Goal: Transaction & Acquisition: Purchase product/service

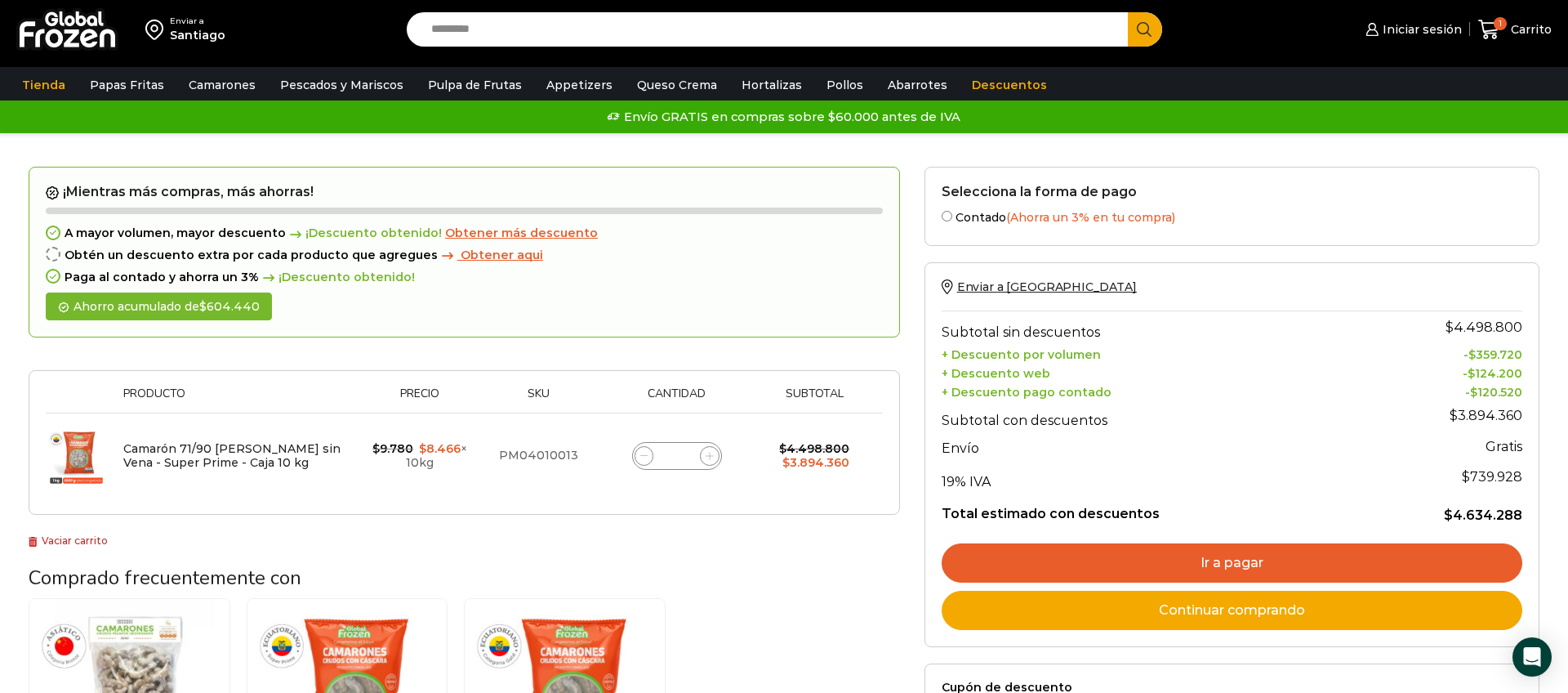
click at [50, 20] on img at bounding box center [67, 29] width 102 height 43
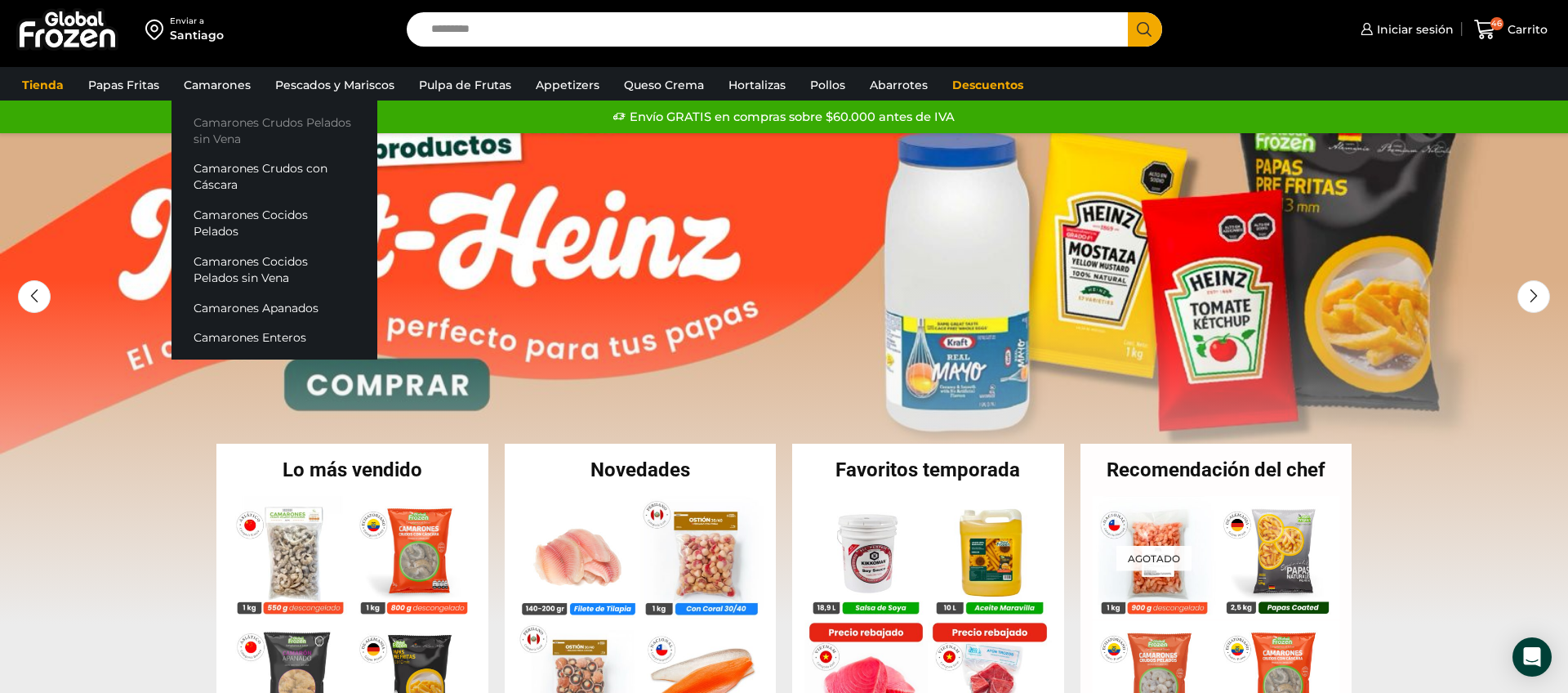
scroll to position [2, 0]
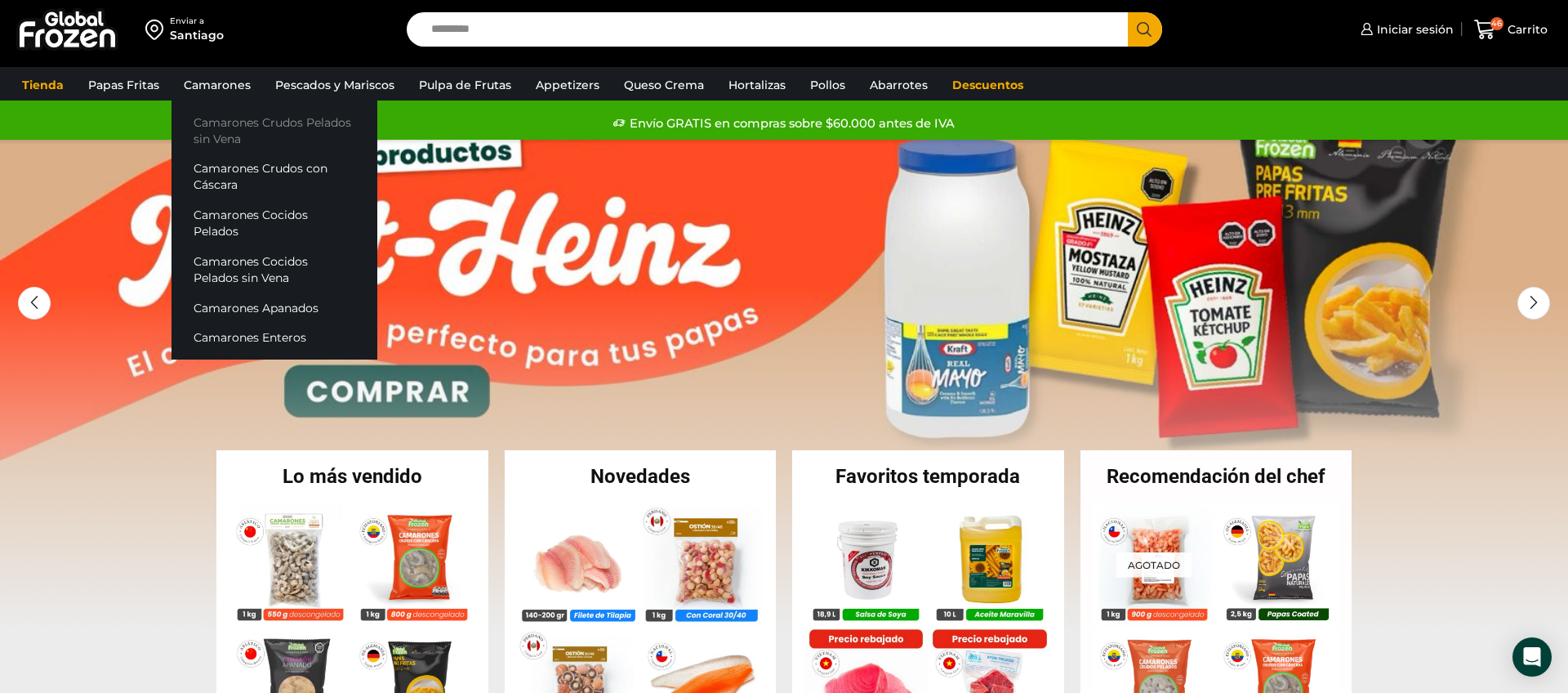
click at [213, 125] on link "Camarones Crudos Pelados sin Vena" at bounding box center [274, 130] width 206 height 47
